Goal: Transaction & Acquisition: Purchase product/service

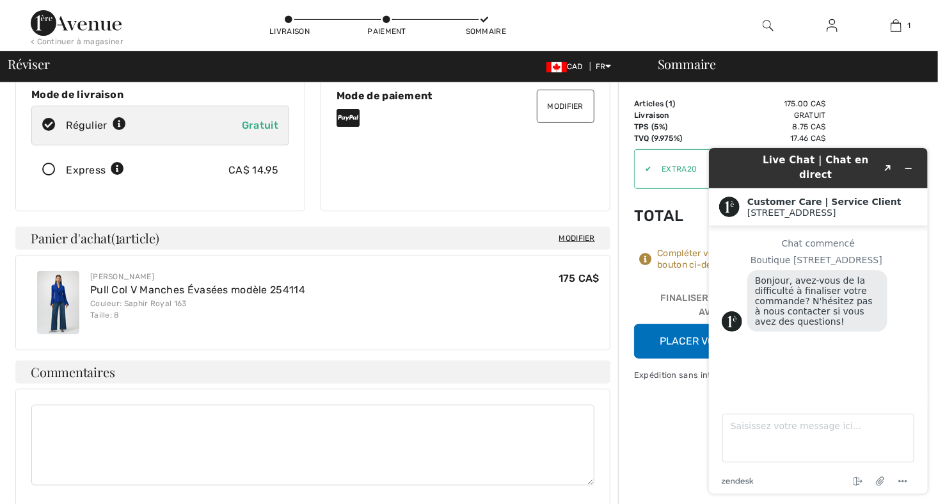
scroll to position [192, 0]
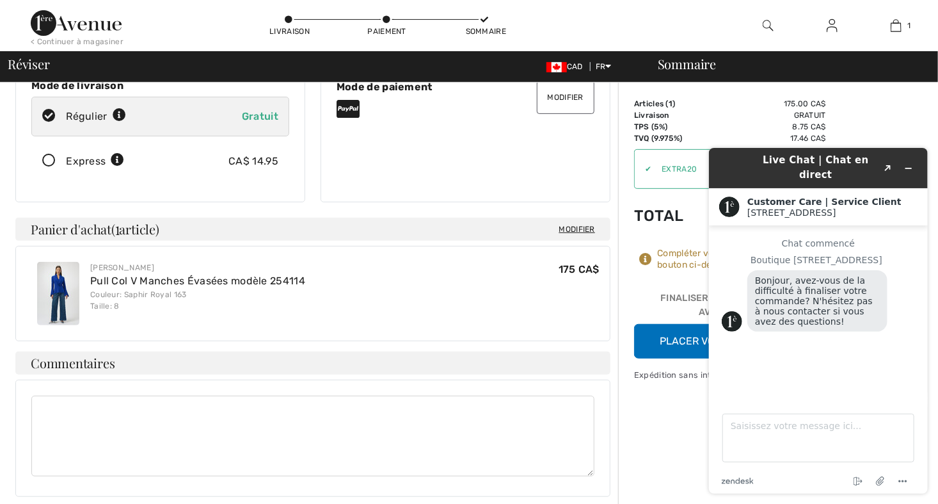
click at [683, 405] on div "Sommaire Description Articles ( 1 ) 175.00 CA$ Code promo 0.00 CA$ Livraison Gr…" at bounding box center [778, 317] width 320 height 852
click at [697, 278] on div "Articles ( 1 ) 175.00 CA$ Code promo 0.00 CA$ Livraison Gratuit TPS (5%) 8.75 C…" at bounding box center [730, 228] width 192 height 260
click at [705, 229] on div "Live Chat | Chat en direct Created with Sketch. Customer Care | Service Client …" at bounding box center [817, 320] width 239 height 366
